Goal: Task Accomplishment & Management: Manage account settings

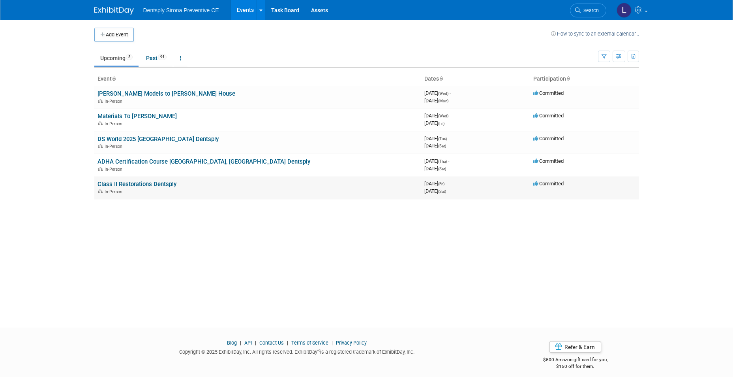
click at [122, 184] on link "Class II Restorations Dentsply" at bounding box center [137, 183] width 79 height 7
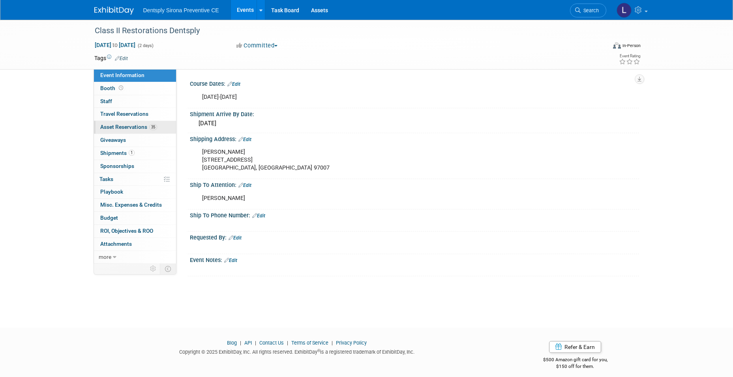
click at [124, 126] on span "Asset Reservations 35" at bounding box center [128, 127] width 57 height 6
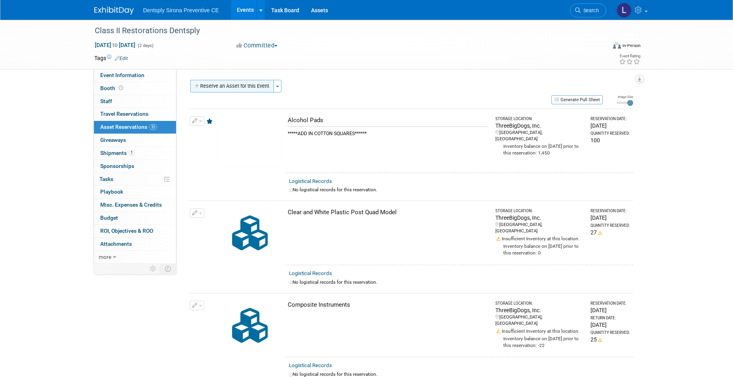
click at [242, 84] on button "Reserve an Asset for this Event" at bounding box center [232, 86] width 84 height 13
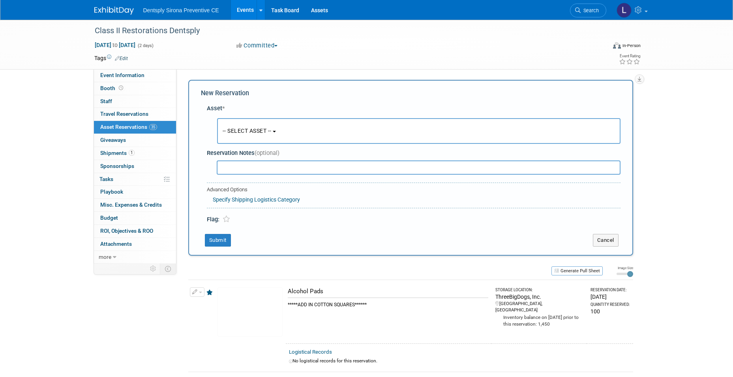
scroll to position [8, 0]
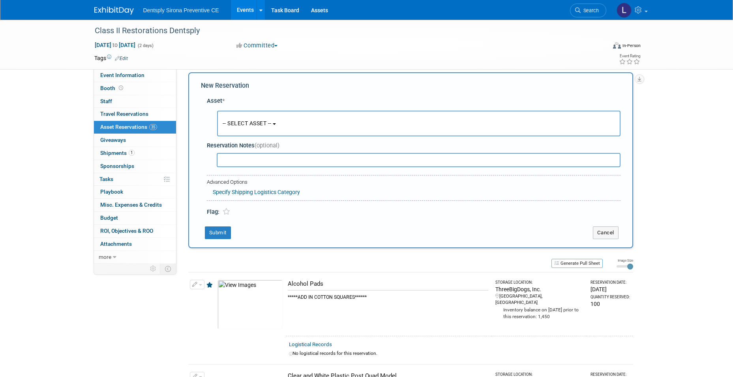
click at [258, 124] on span "-- SELECT ASSET --" at bounding box center [247, 123] width 49 height 6
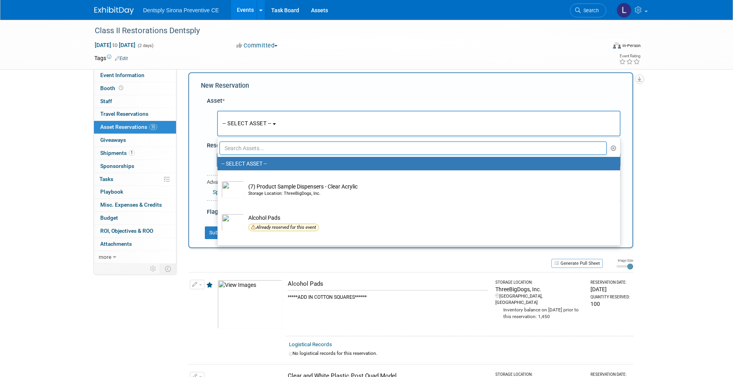
click at [255, 146] on input "text" at bounding box center [414, 147] width 388 height 13
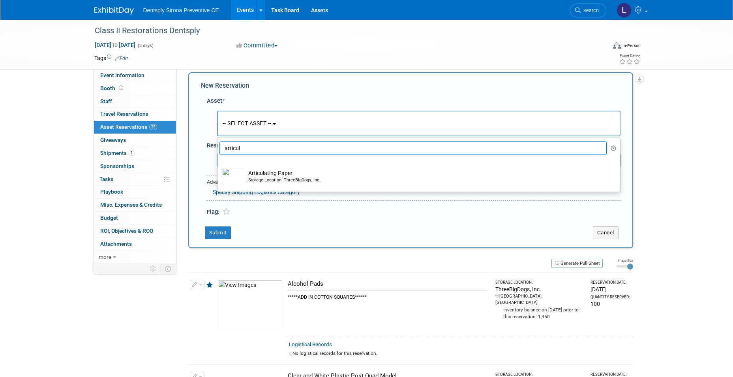
type input "articul"
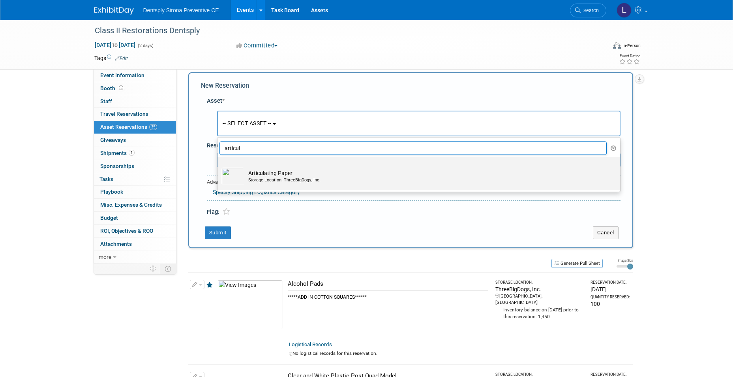
click at [267, 180] on div "Storage Location: ThreeBigDogs, Inc." at bounding box center [426, 180] width 356 height 6
click at [219, 166] on input "Articulating Paper Storage Location: ThreeBigDogs, Inc." at bounding box center [216, 163] width 5 height 5
select select "10729262"
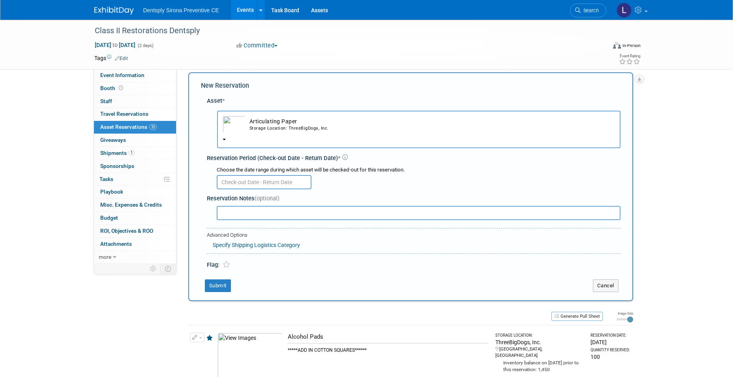
click at [268, 180] on input "text" at bounding box center [264, 182] width 95 height 14
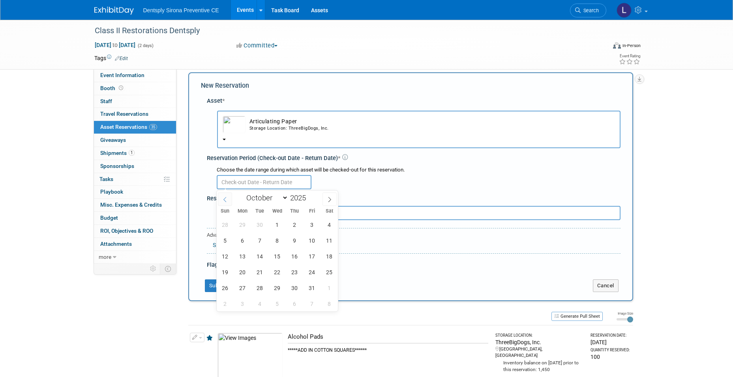
click at [223, 203] on span at bounding box center [225, 198] width 14 height 13
select select "8"
click at [243, 275] on span "22" at bounding box center [242, 271] width 15 height 15
click at [269, 290] on div "31 1 2 3 4 5 6 7 8 9 10 11 12 13 14 15 16 17 18 19 20 21 22 23 24 25 26 27 28 2…" at bounding box center [278, 263] width 122 height 95
click at [261, 290] on span "30" at bounding box center [259, 287] width 15 height 15
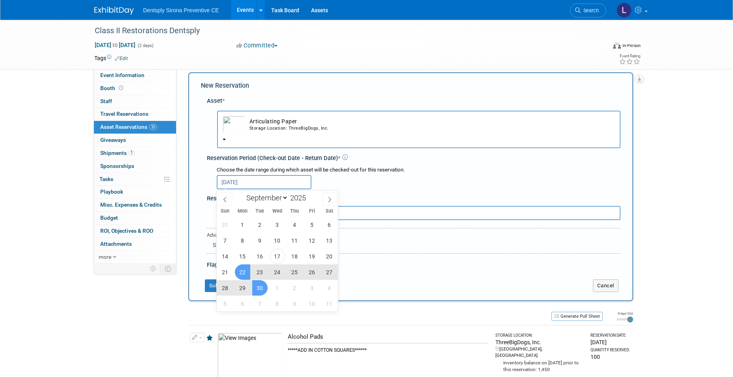
type input "[DATE] to [DATE]"
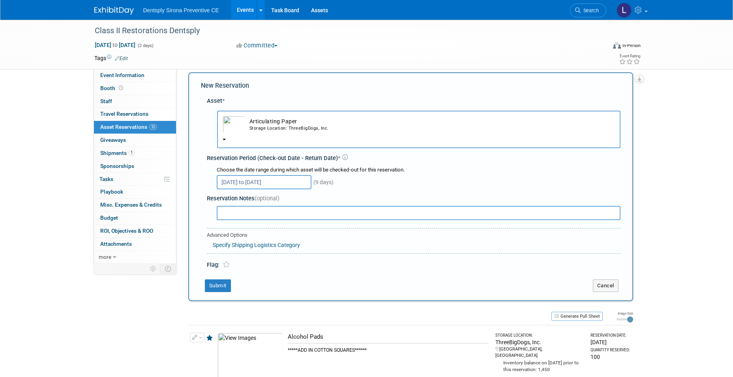
click at [231, 212] on input "text" at bounding box center [419, 213] width 404 height 14
type input "100 sheets"
click at [224, 268] on icon at bounding box center [227, 264] width 8 height 7
click at [217, 288] on button "Submit" at bounding box center [218, 285] width 26 height 13
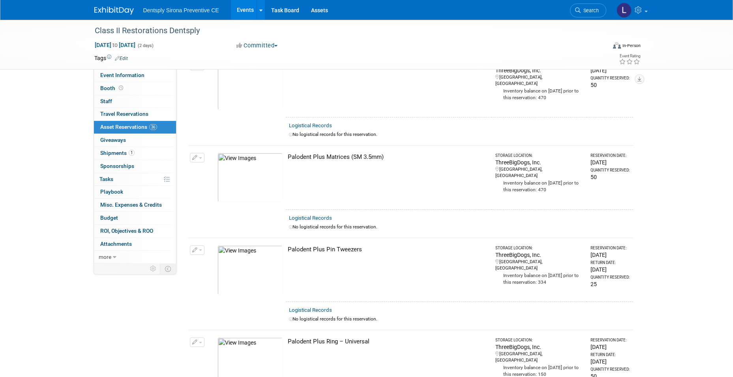
scroll to position [1365, 0]
